Goal: Information Seeking & Learning: Learn about a topic

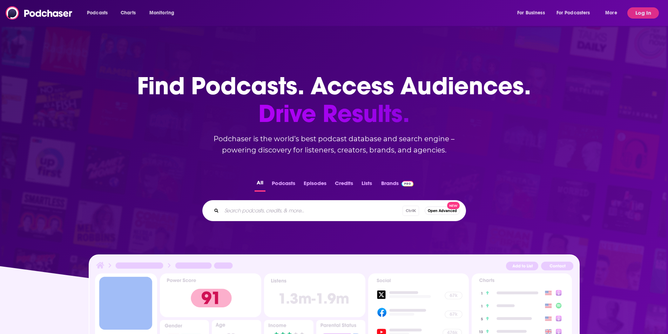
click at [604, 94] on div "Find Podcasts. Access Audiences. Drive Results. Podchaser is the world’s best p…" at bounding box center [334, 200] width 668 height 312
click at [645, 14] on button "Log In" at bounding box center [643, 12] width 32 height 11
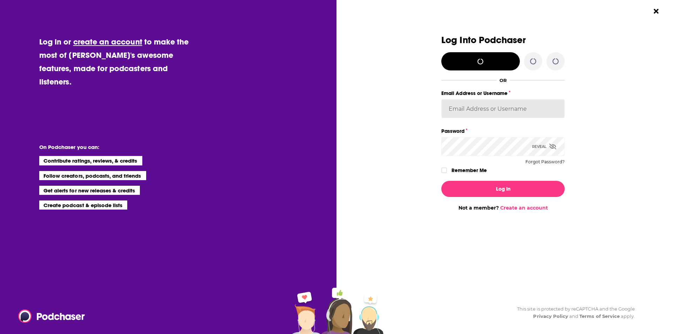
type input "[EMAIL_ADDRESS][DOMAIN_NAME]"
click at [541, 186] on button "Log In" at bounding box center [503, 189] width 123 height 16
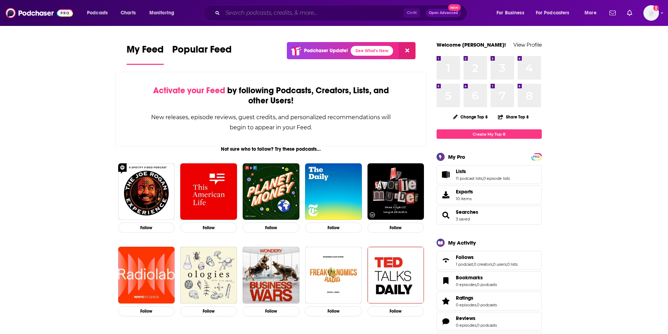
click at [272, 12] on input "Search podcasts, credits, & more..." at bounding box center [313, 12] width 181 height 11
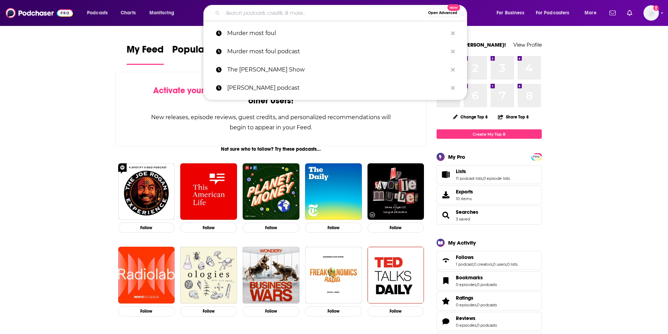
paste input ". When Black Women Talk: The Podcast"
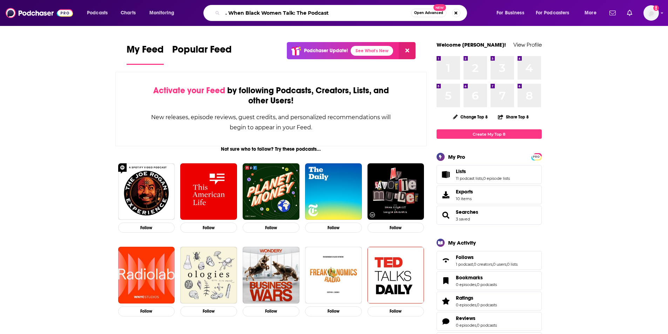
click at [228, 14] on input ". When Black Women Talk: The Podcast" at bounding box center [317, 12] width 188 height 11
click at [371, 14] on input "When Black Women Talk: The Podcast" at bounding box center [317, 12] width 188 height 11
type input "When Black Women Talk: The Podcast"
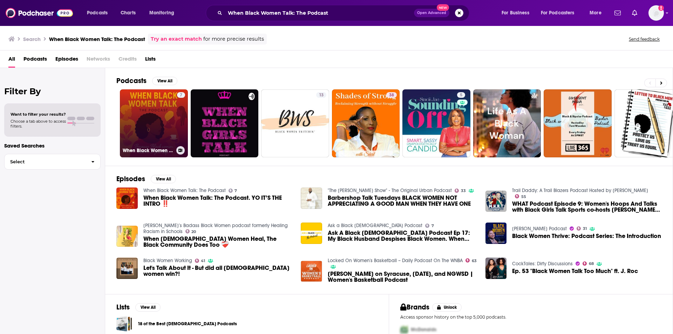
click at [177, 124] on div "7" at bounding box center [181, 119] width 8 height 54
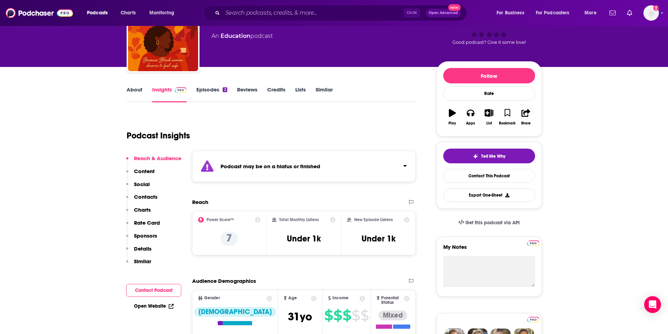
scroll to position [27, 0]
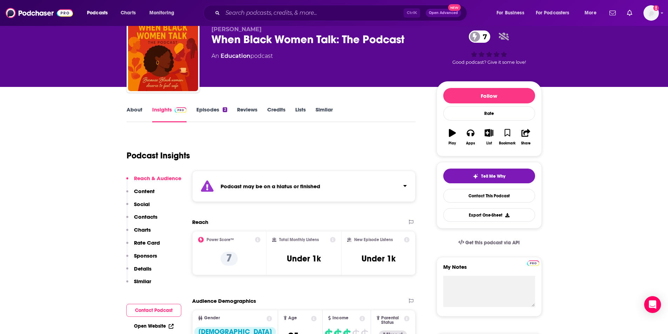
click at [205, 108] on link "Episodes 2" at bounding box center [211, 114] width 31 height 16
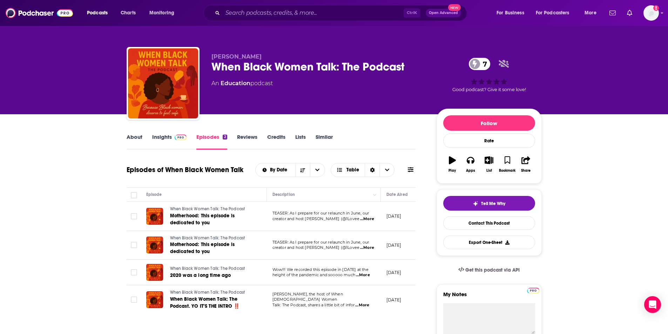
click at [162, 137] on link "Insights" at bounding box center [169, 142] width 35 height 16
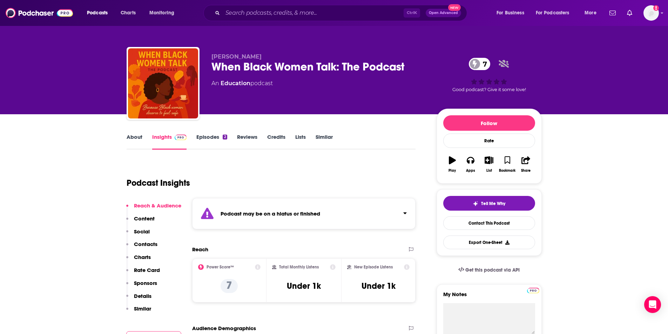
click at [210, 136] on link "Episodes 2" at bounding box center [211, 142] width 31 height 16
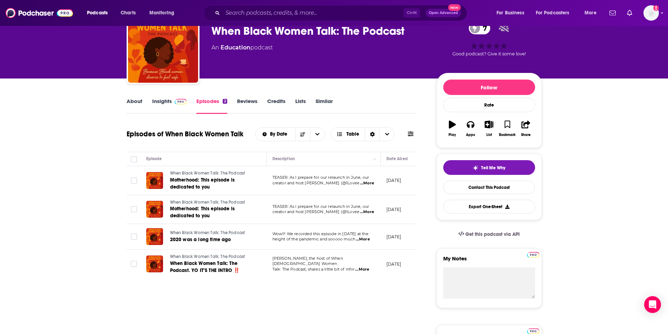
scroll to position [45, 0]
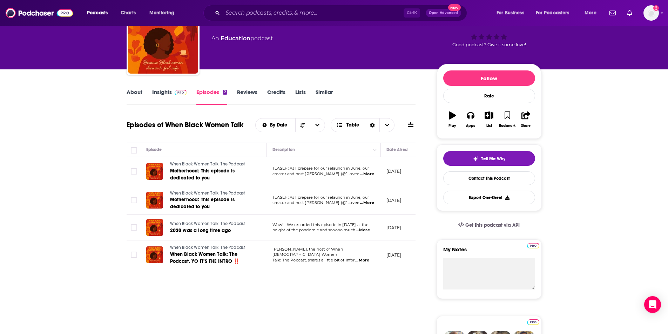
click at [303, 168] on span "TEASER: As I prepare for our relaunch in June, our" at bounding box center [320, 168] width 97 height 5
click at [365, 174] on span "...More" at bounding box center [367, 174] width 14 height 6
click at [394, 90] on div "About Insights Episodes 2 Reviews Credits Lists Similar" at bounding box center [271, 96] width 289 height 17
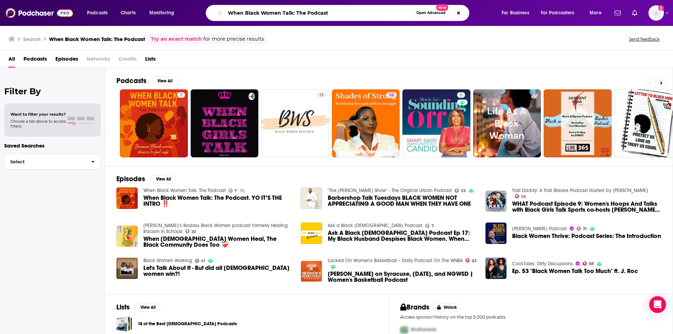
drag, startPoint x: 337, startPoint y: 14, endPoint x: 279, endPoint y: 10, distance: 57.6
click at [279, 10] on input "When Black Women Talk: The Podcast" at bounding box center [319, 12] width 188 height 11
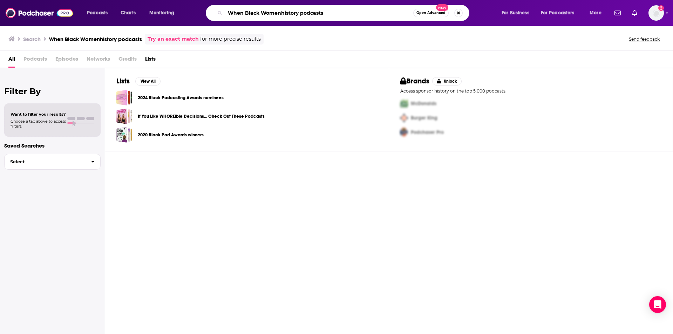
click at [281, 13] on input "When Black Womenhistory podcasts" at bounding box center [319, 12] width 188 height 11
click at [332, 6] on div "When Black Women history podcasts Open Advanced New" at bounding box center [338, 13] width 264 height 16
click at [351, 11] on input "When Black Women history podcasts" at bounding box center [319, 12] width 188 height 11
type input "When Black Women history"
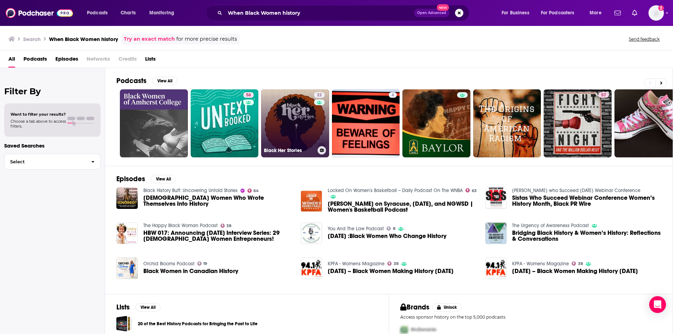
click at [298, 121] on link "22 Black Her Stories" at bounding box center [295, 123] width 68 height 68
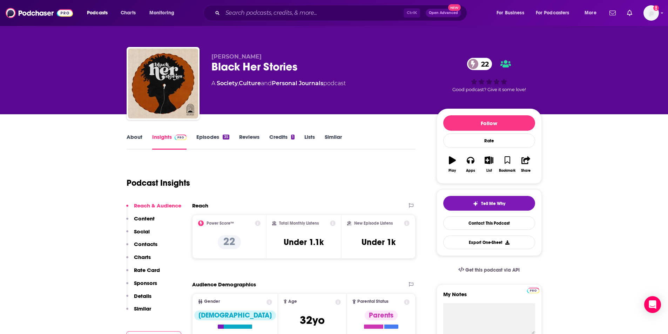
click at [207, 139] on link "Episodes 35" at bounding box center [212, 142] width 33 height 16
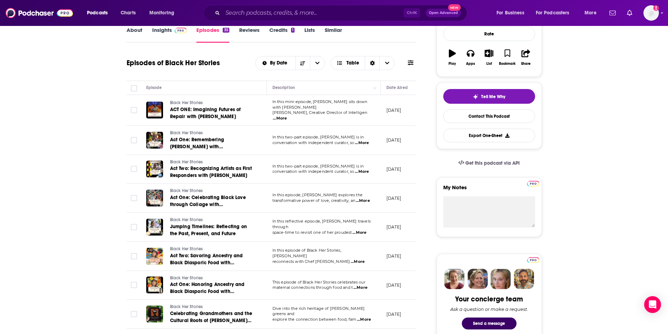
scroll to position [100, 0]
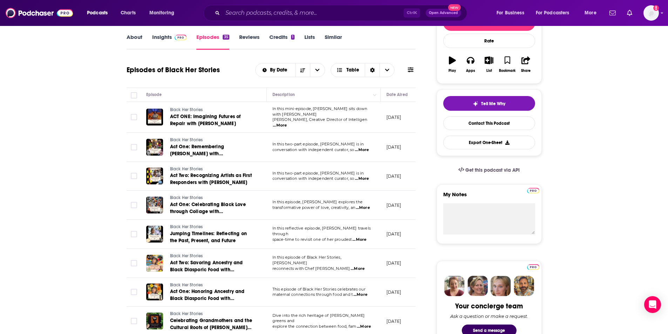
click at [287, 123] on span "...More" at bounding box center [280, 126] width 14 height 6
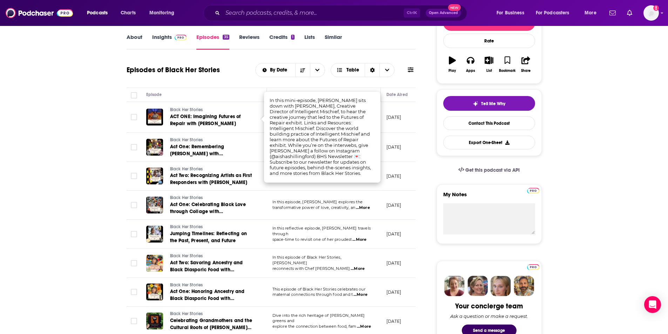
click at [223, 78] on div "Episodes of Black Her Stories By Date Table" at bounding box center [271, 70] width 289 height 18
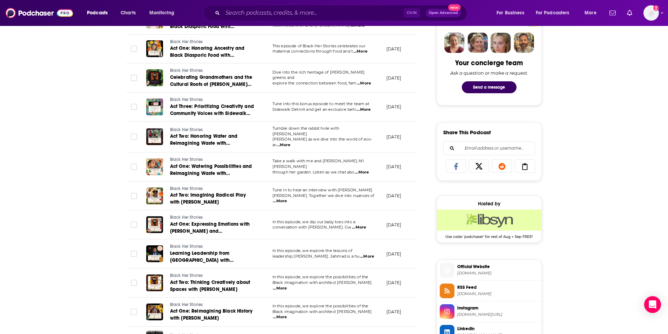
scroll to position [346, 0]
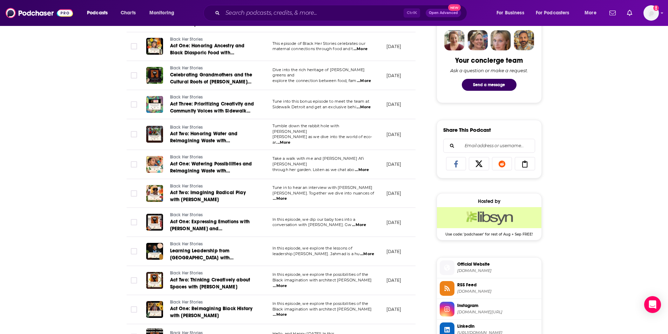
click at [369, 105] on span "...More" at bounding box center [364, 108] width 14 height 6
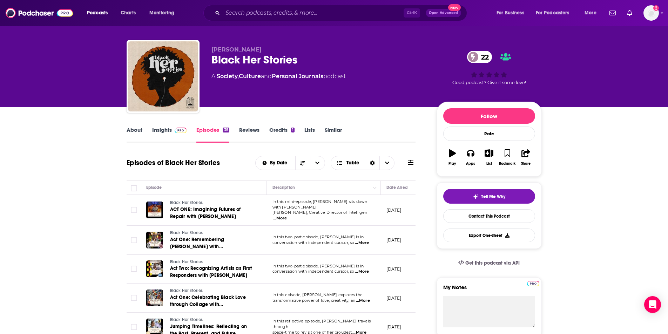
scroll to position [0, 0]
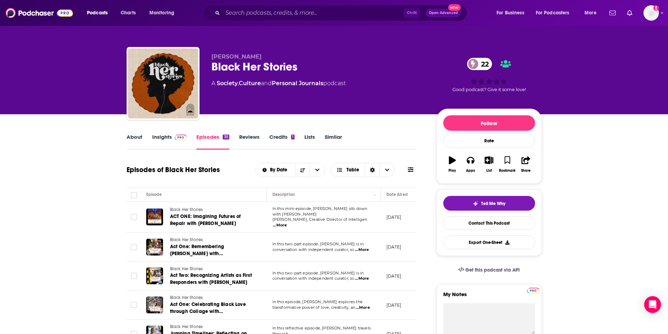
click at [130, 137] on link "About" at bounding box center [135, 142] width 16 height 16
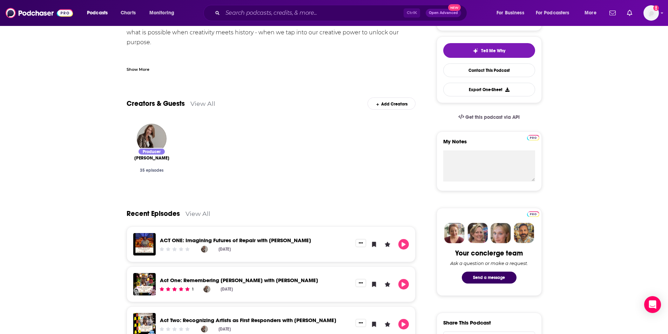
scroll to position [146, 0]
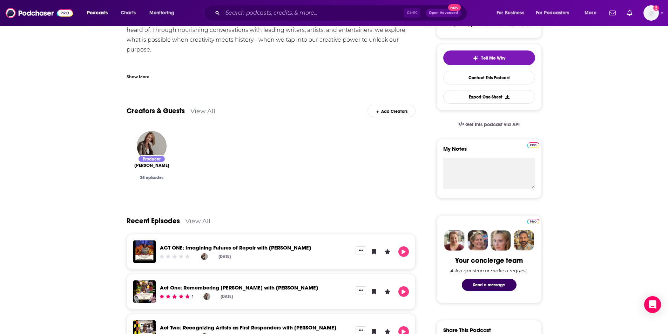
click at [153, 159] on div "Producer" at bounding box center [152, 158] width 28 height 7
click at [153, 166] on span "[PERSON_NAME]" at bounding box center [151, 166] width 35 height 6
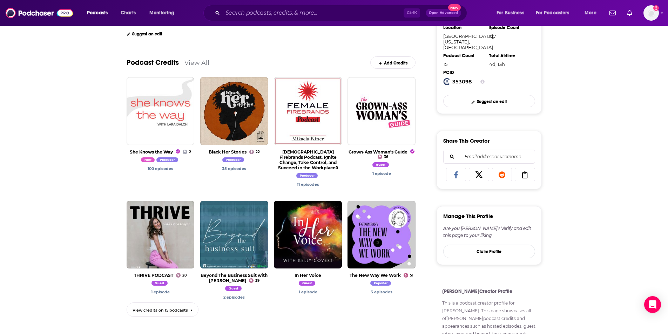
scroll to position [193, 0]
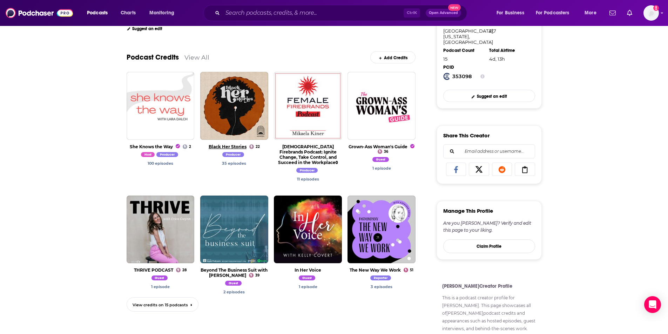
click at [238, 146] on link "Black Her Stories" at bounding box center [228, 146] width 38 height 5
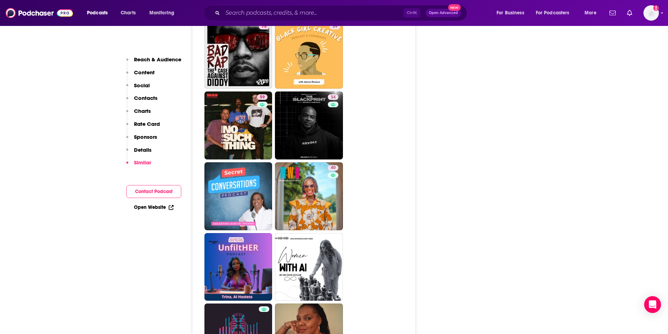
scroll to position [1229, 0]
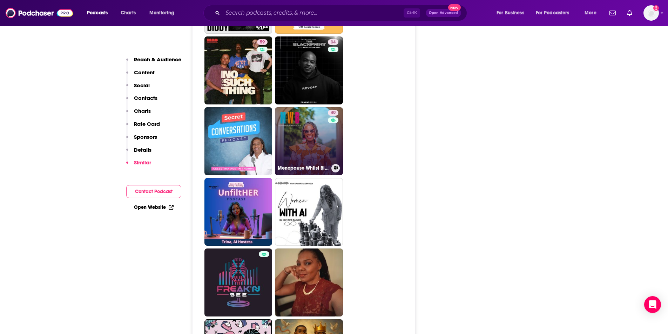
click at [317, 143] on link "40 Menopause Whilst Black" at bounding box center [309, 141] width 68 height 68
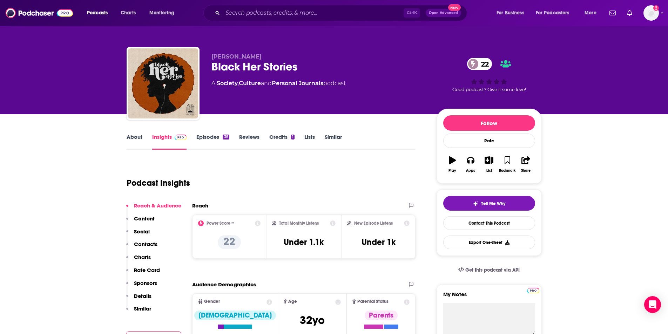
type input "[URL][DOMAIN_NAME]"
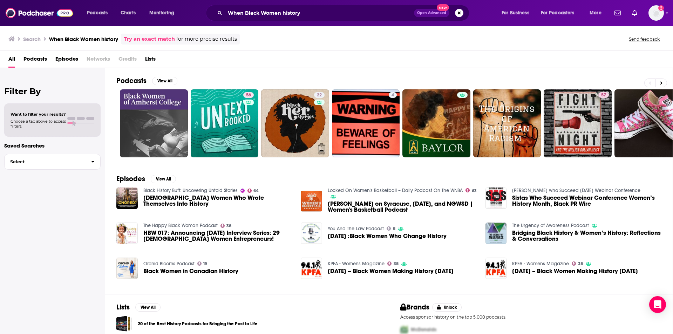
click at [344, 235] on span "[DATE] :Black Women Who Change History" at bounding box center [387, 236] width 119 height 6
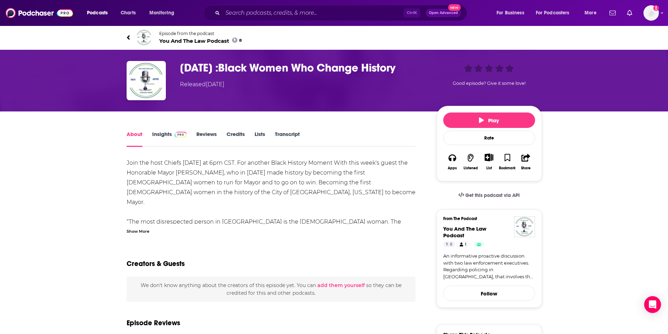
click at [160, 134] on link "Insights" at bounding box center [169, 139] width 35 height 16
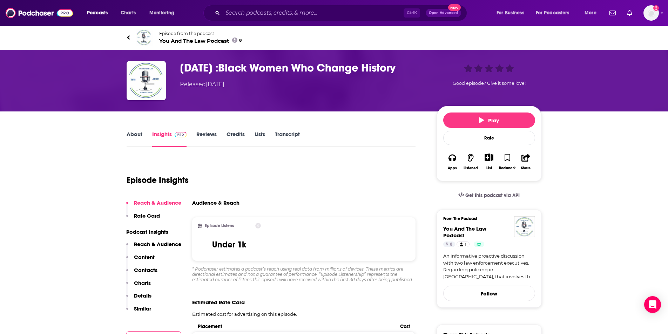
click at [137, 135] on link "About" at bounding box center [135, 139] width 16 height 16
